Goal: Task Accomplishment & Management: Manage account settings

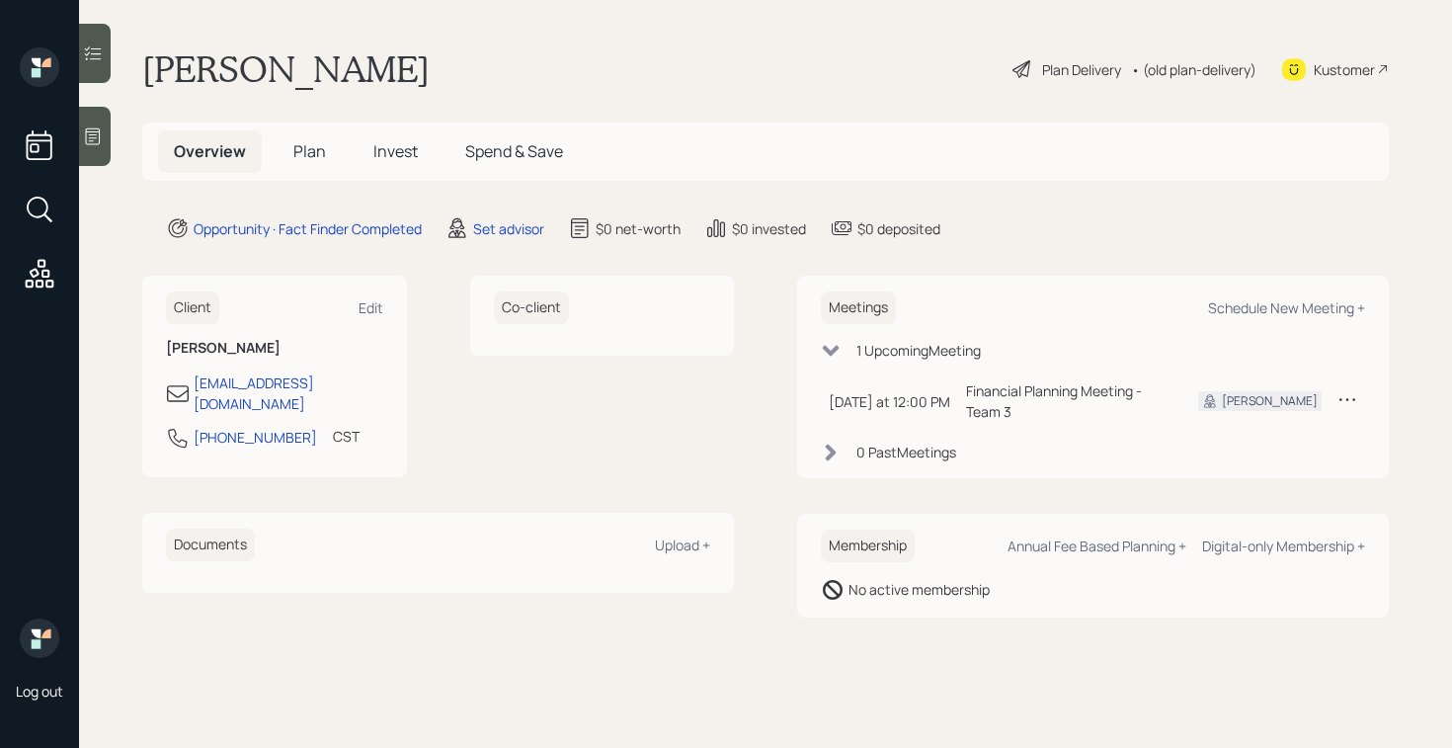
click at [411, 379] on div "Client Edit [PERSON_NAME] [EMAIL_ADDRESS][DOMAIN_NAME] [PHONE_NUMBER] CST Curre…" at bounding box center [438, 377] width 592 height 202
drag, startPoint x: 194, startPoint y: 422, endPoint x: 286, endPoint y: 428, distance: 93.0
click at [286, 428] on div "[PHONE_NUMBER] CST Currently 10:13 AM" at bounding box center [274, 444] width 217 height 36
copy div "[PHONE_NUMBER]"
click at [748, 71] on div "[PERSON_NAME] Plan Delivery • (old plan-delivery) Kustomer" at bounding box center [765, 68] width 1247 height 43
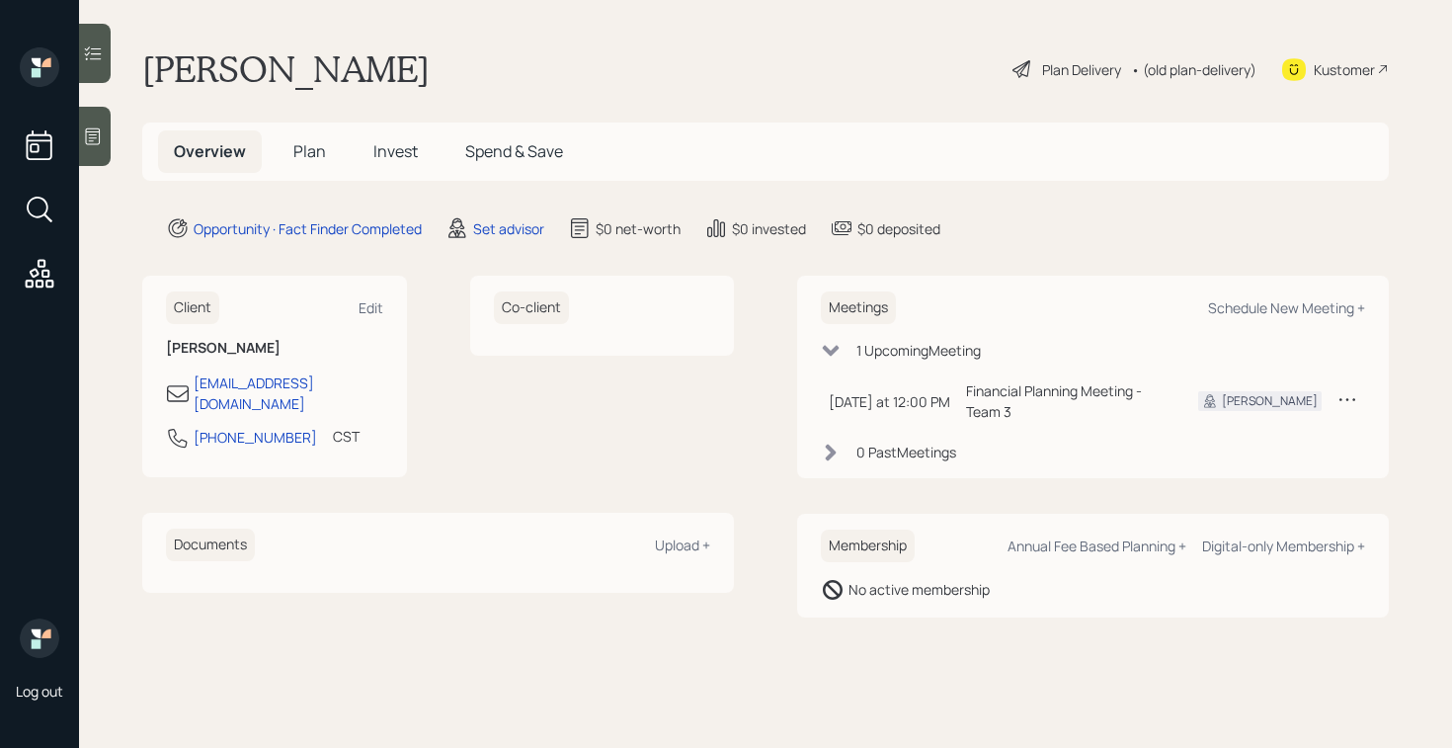
click at [97, 119] on div at bounding box center [95, 136] width 32 height 59
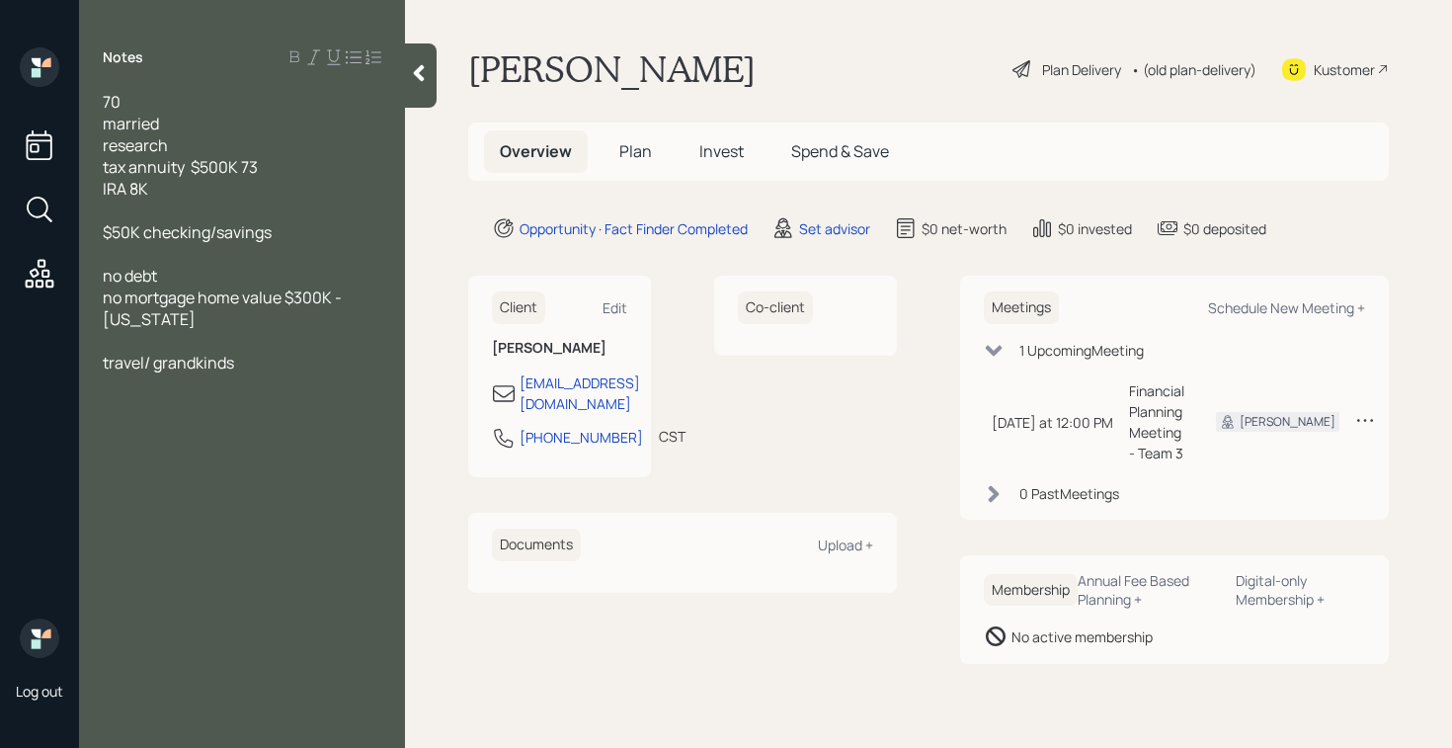
click at [277, 172] on div "70 married research tax annuity $500K 73 IRA 8K" at bounding box center [242, 145] width 279 height 109
click at [104, 144] on span "70 married research tax annuity $500K IRA 8K" at bounding box center [172, 145] width 138 height 109
click at [404, 74] on div "Notes 70 married doing research tax annuity $500K IRA 8K $50K checking/savings …" at bounding box center [242, 385] width 326 height 677
click at [437, 79] on main "[PERSON_NAME] Plan Delivery • (old plan-delivery) Kustomer Overview Plan Invest…" at bounding box center [928, 374] width 1047 height 748
drag, startPoint x: 433, startPoint y: 78, endPoint x: 429, endPoint y: 1, distance: 77.2
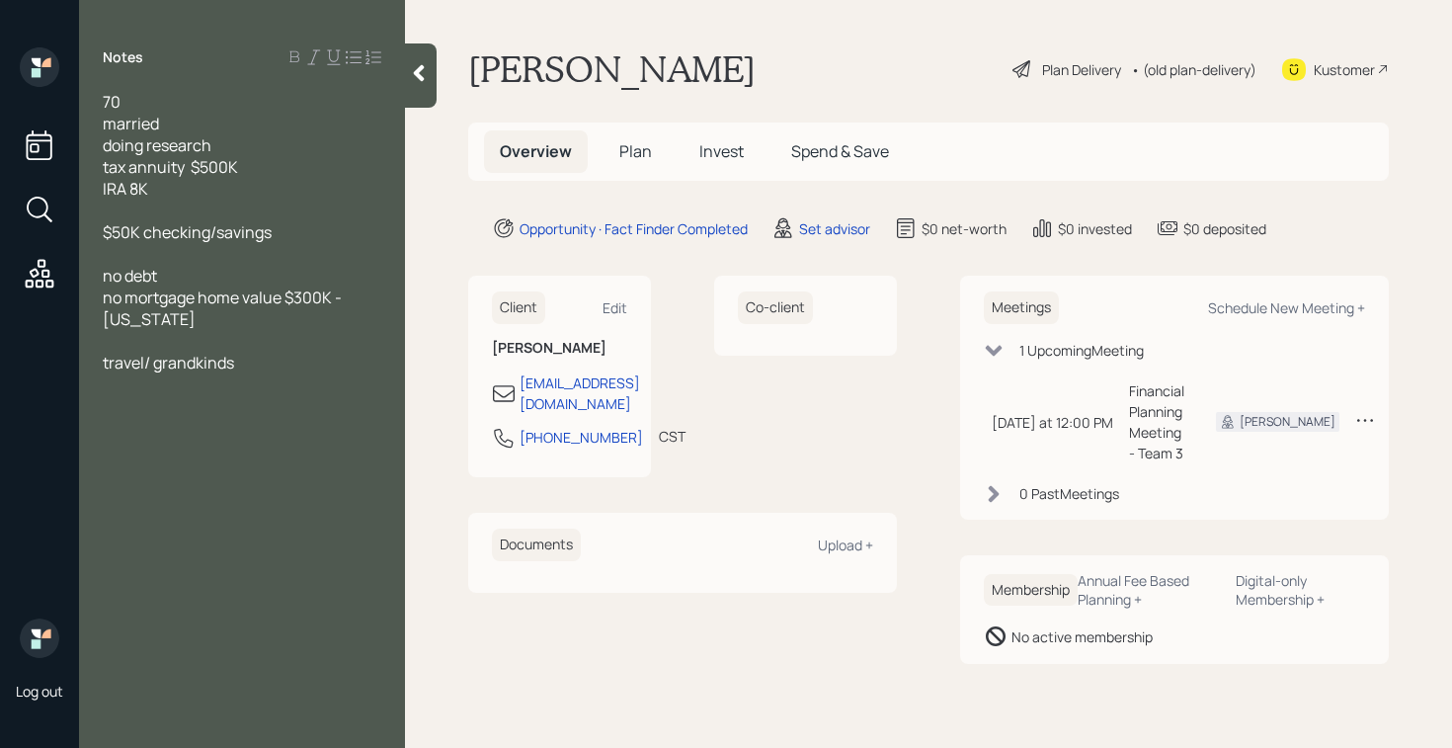
click at [433, 78] on div at bounding box center [421, 75] width 32 height 64
